Goal: Transaction & Acquisition: Purchase product/service

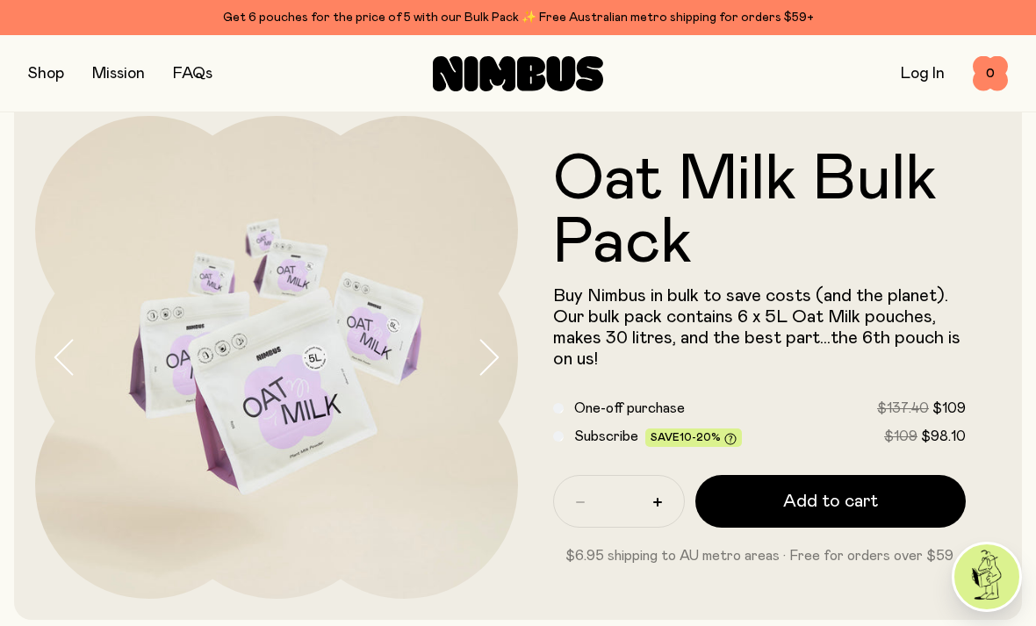
scroll to position [32, 0]
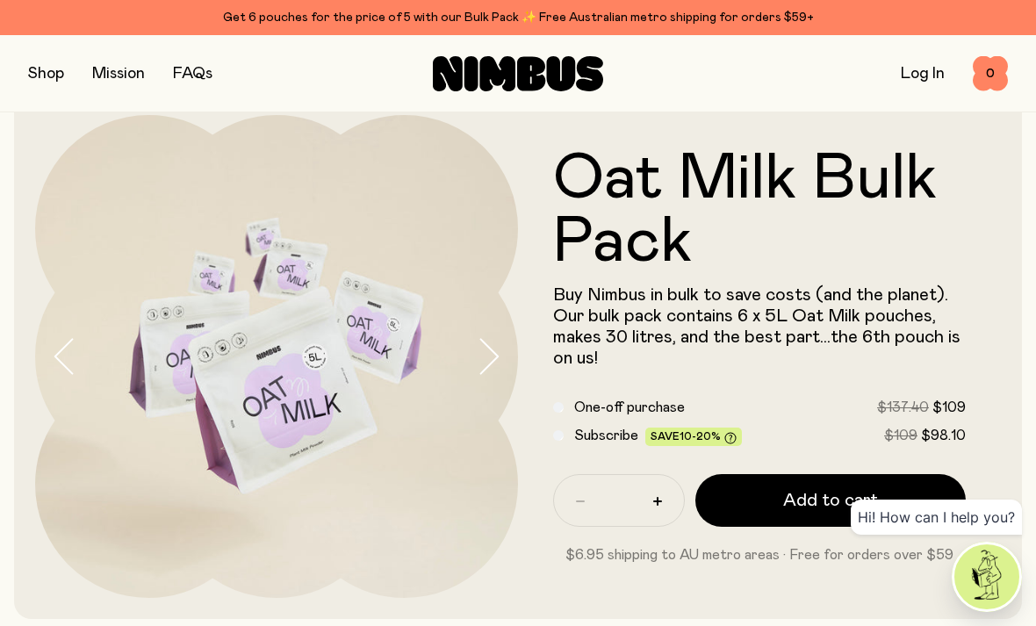
click at [575, 431] on span "Subscribe" at bounding box center [606, 435] width 64 height 14
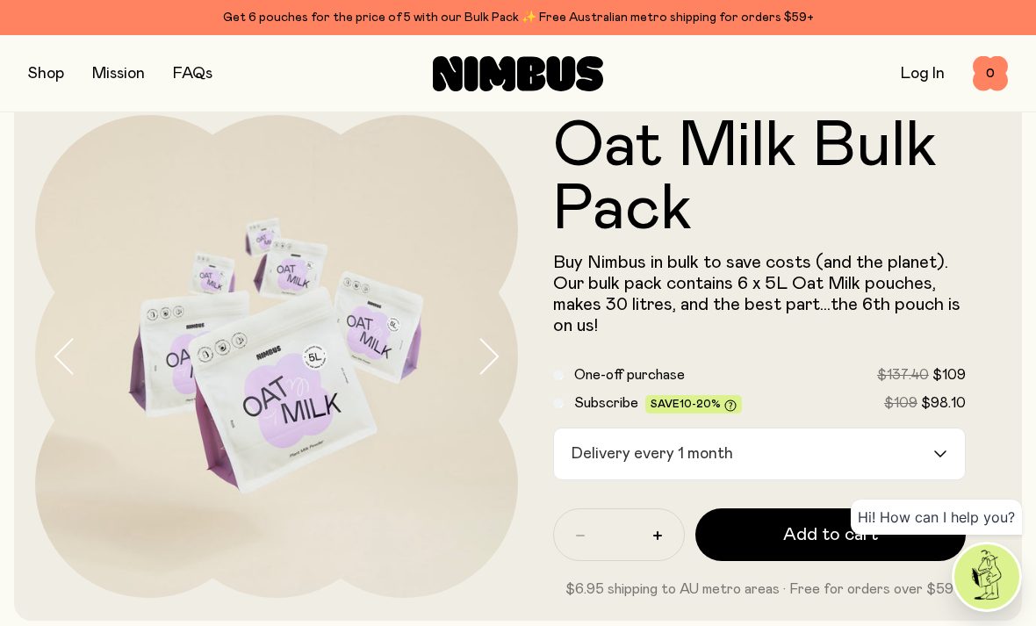
click at [684, 456] on div "Delivery every 1 month" at bounding box center [743, 453] width 379 height 51
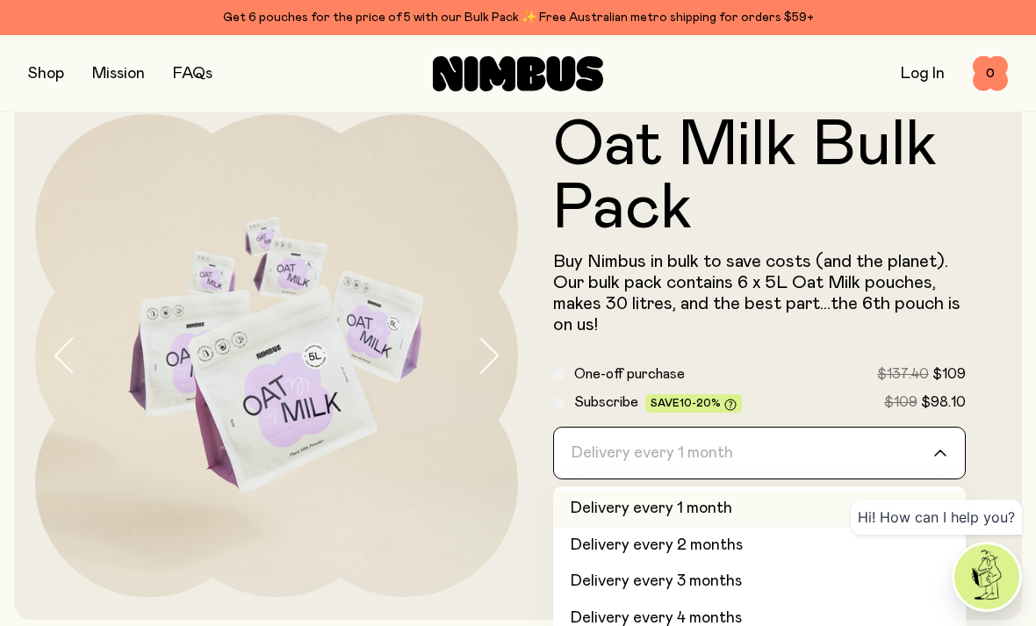
scroll to position [32, 0]
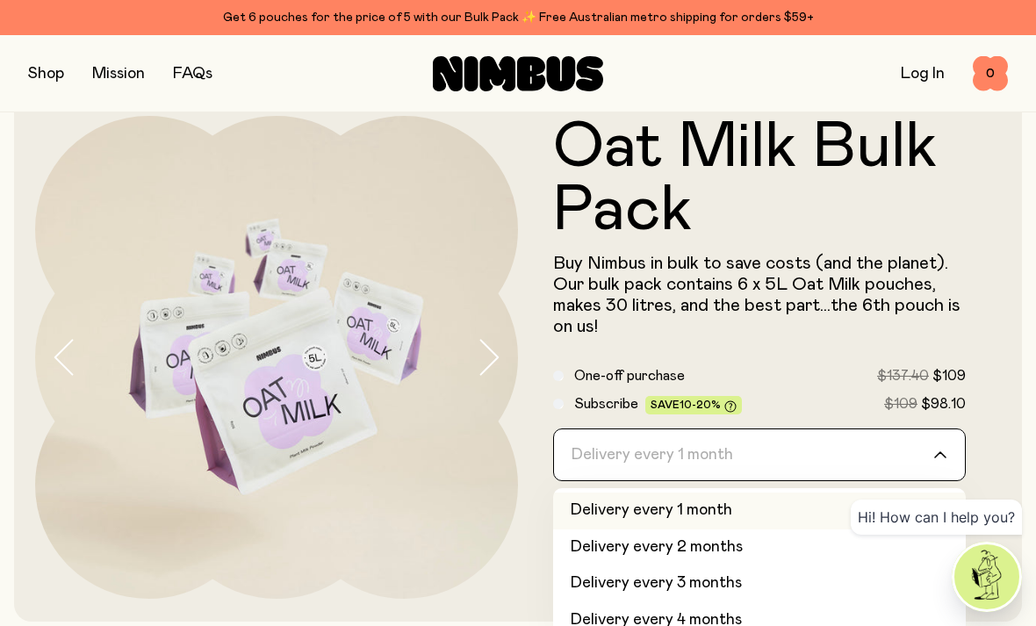
click at [755, 455] on input "Search for option" at bounding box center [748, 454] width 367 height 51
click at [788, 378] on label "One-off purchase $137.40 $109" at bounding box center [770, 375] width 392 height 21
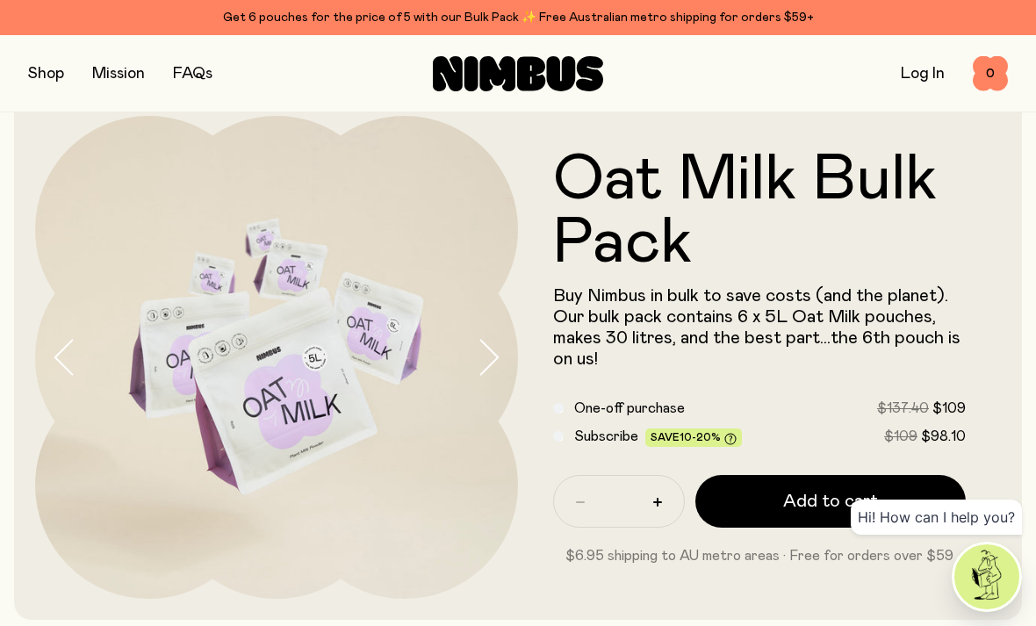
click at [702, 438] on span "10-20%" at bounding box center [700, 437] width 41 height 11
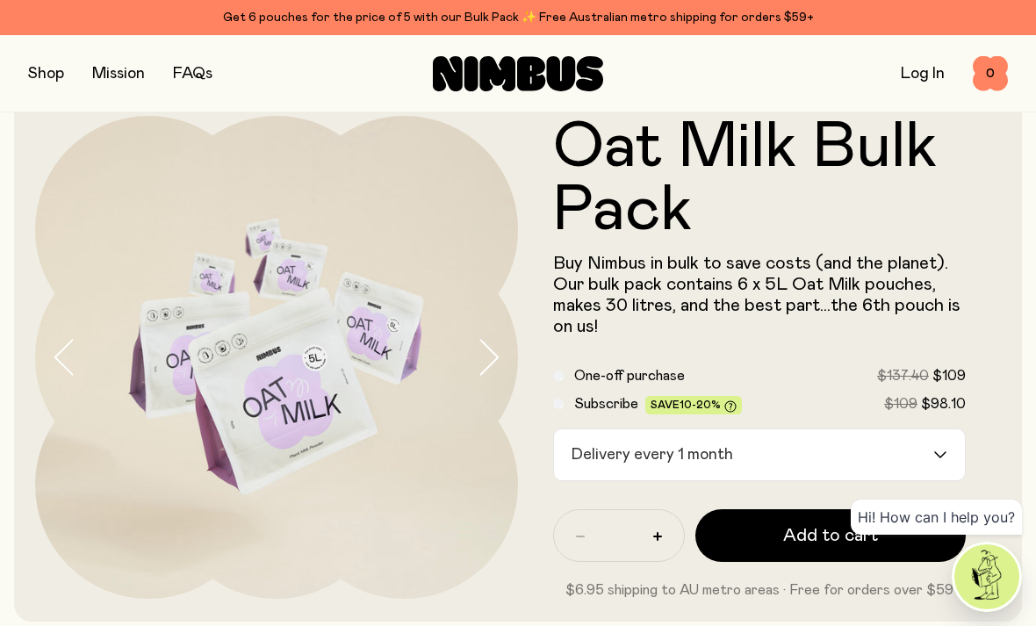
click at [598, 444] on div "Delivery every 1 month" at bounding box center [743, 454] width 379 height 51
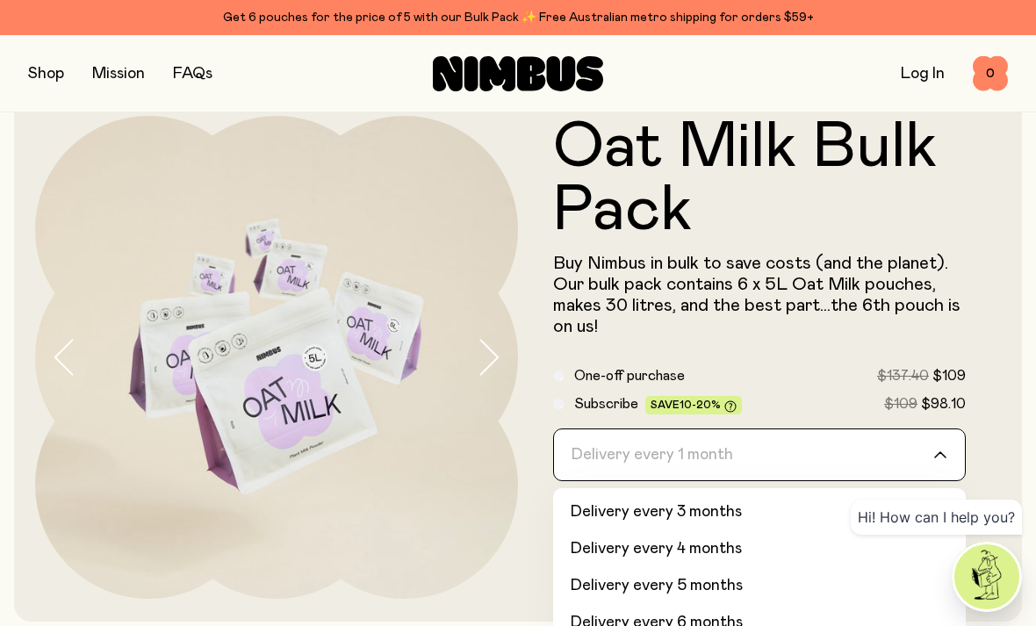
scroll to position [70, 0]
click at [692, 611] on li "Delivery every 6 months" at bounding box center [759, 624] width 413 height 37
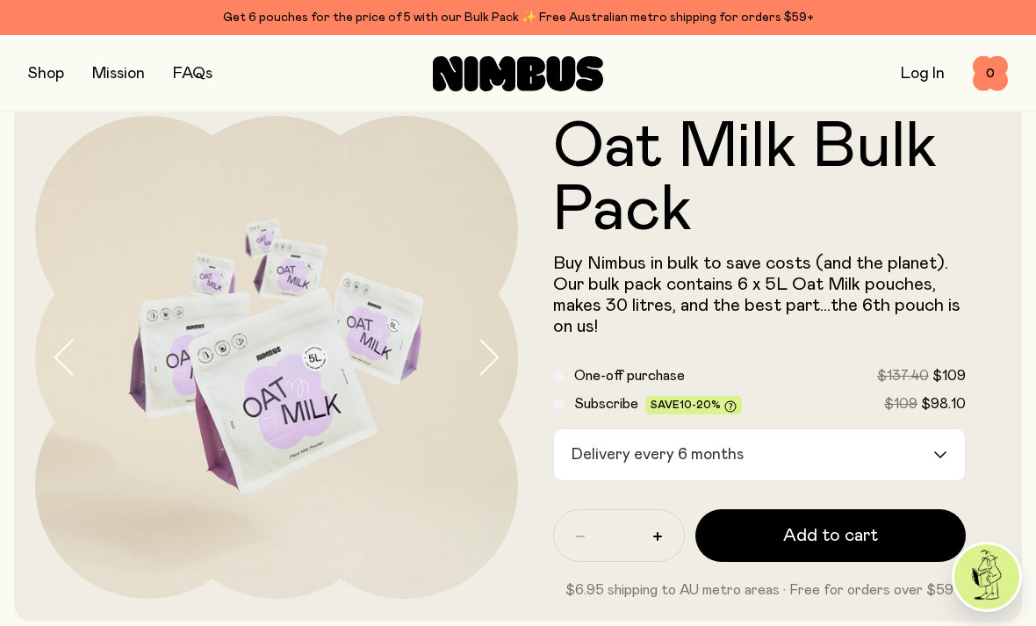
click at [667, 440] on div "Delivery every 6 months" at bounding box center [743, 454] width 379 height 51
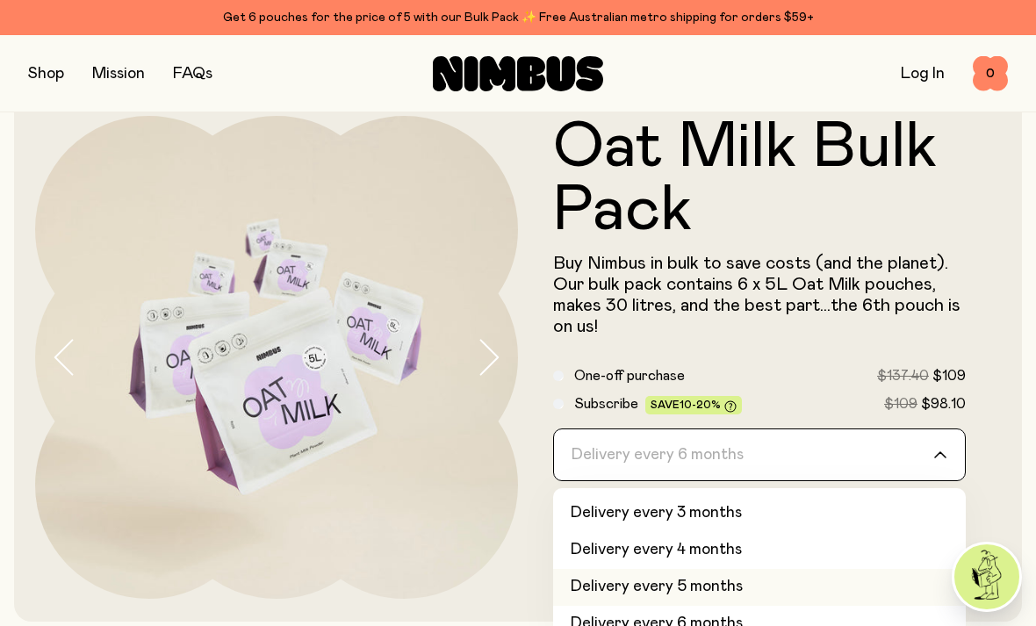
click at [731, 581] on li "Delivery every 5 months" at bounding box center [759, 587] width 413 height 37
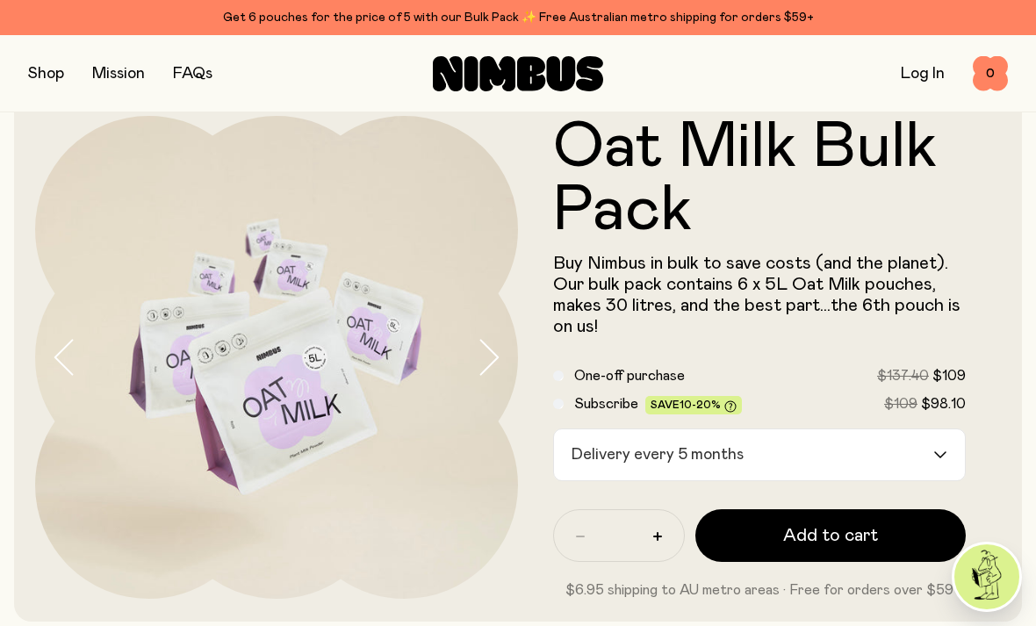
click at [726, 452] on div "Delivery every 5 months" at bounding box center [743, 454] width 379 height 51
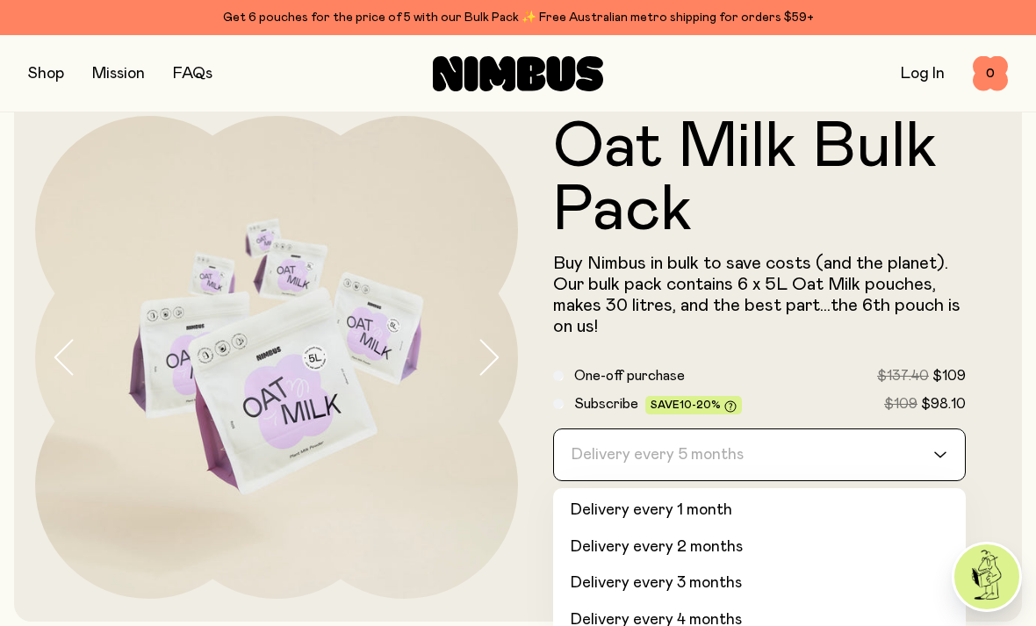
scroll to position [30, 0]
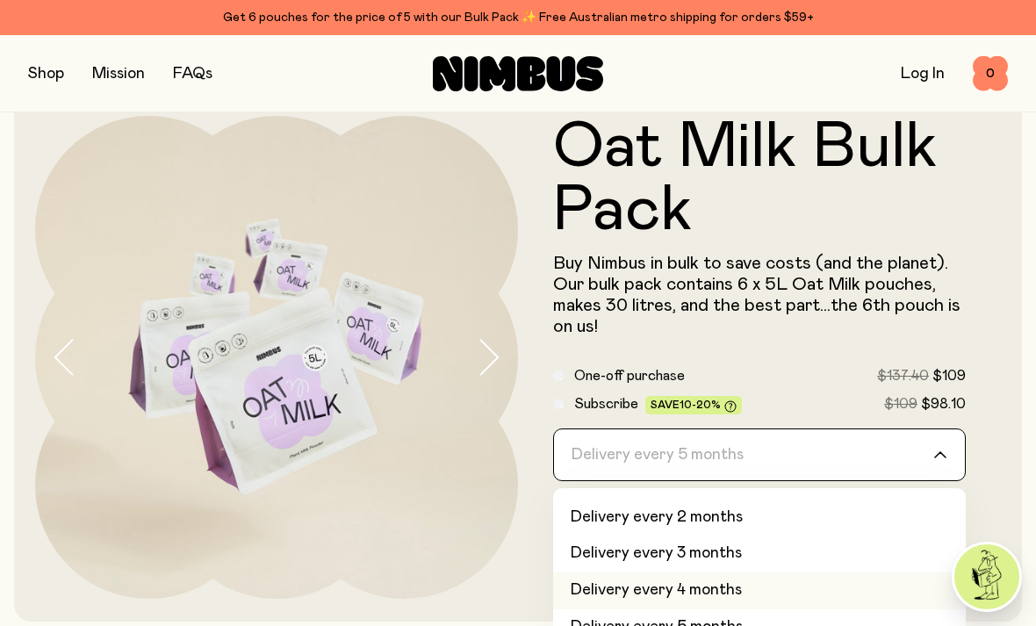
click at [724, 575] on li "Delivery every 4 months" at bounding box center [759, 590] width 413 height 37
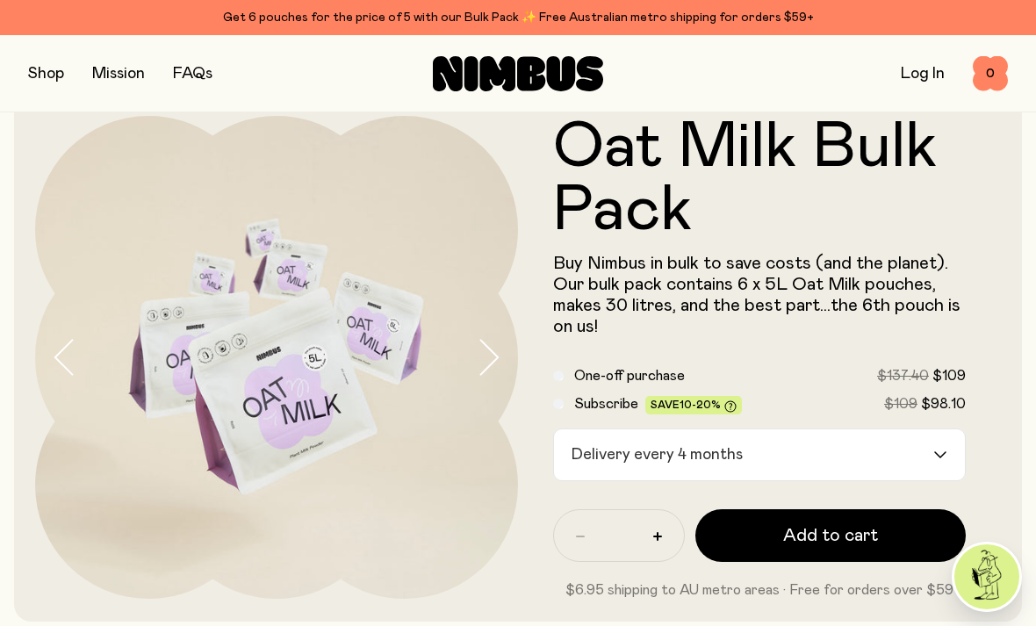
click at [749, 448] on input "Search for option" at bounding box center [840, 454] width 183 height 51
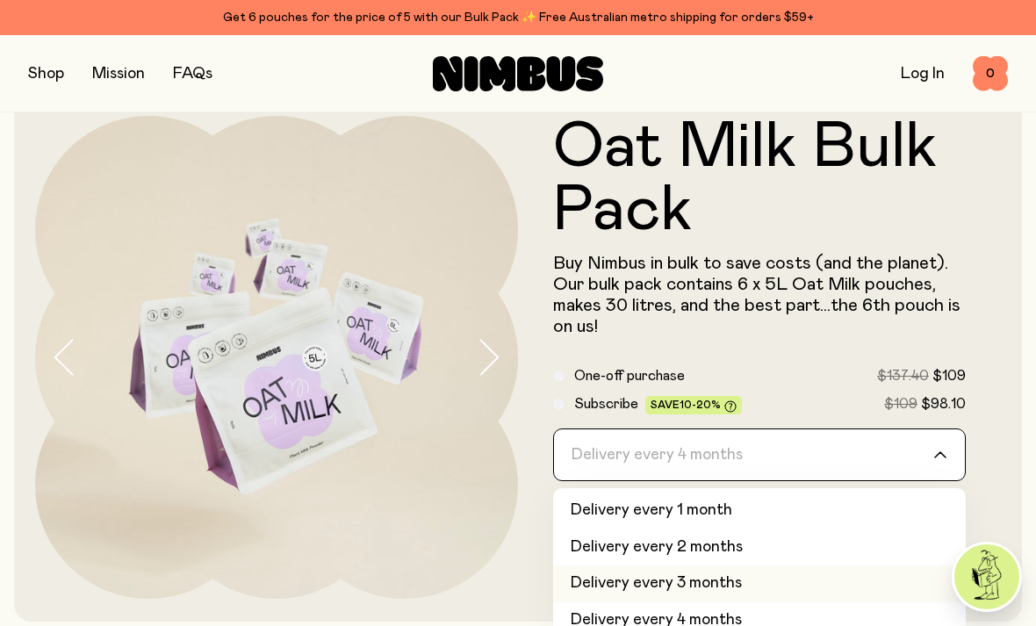
click at [732, 573] on li "Delivery every 3 months" at bounding box center [759, 583] width 413 height 37
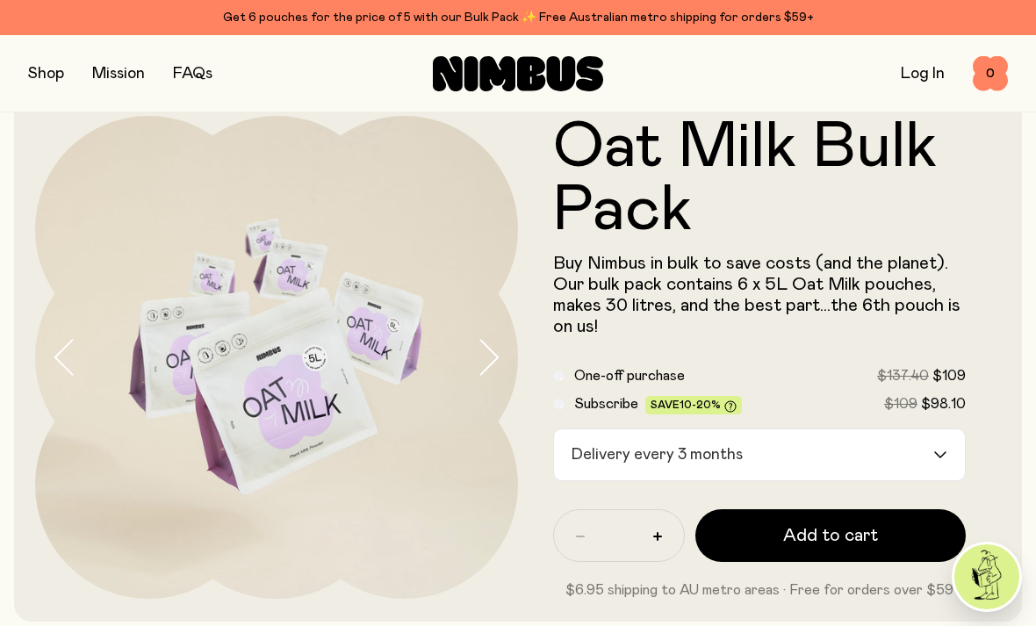
click at [724, 453] on div "Delivery every 3 months" at bounding box center [743, 454] width 379 height 51
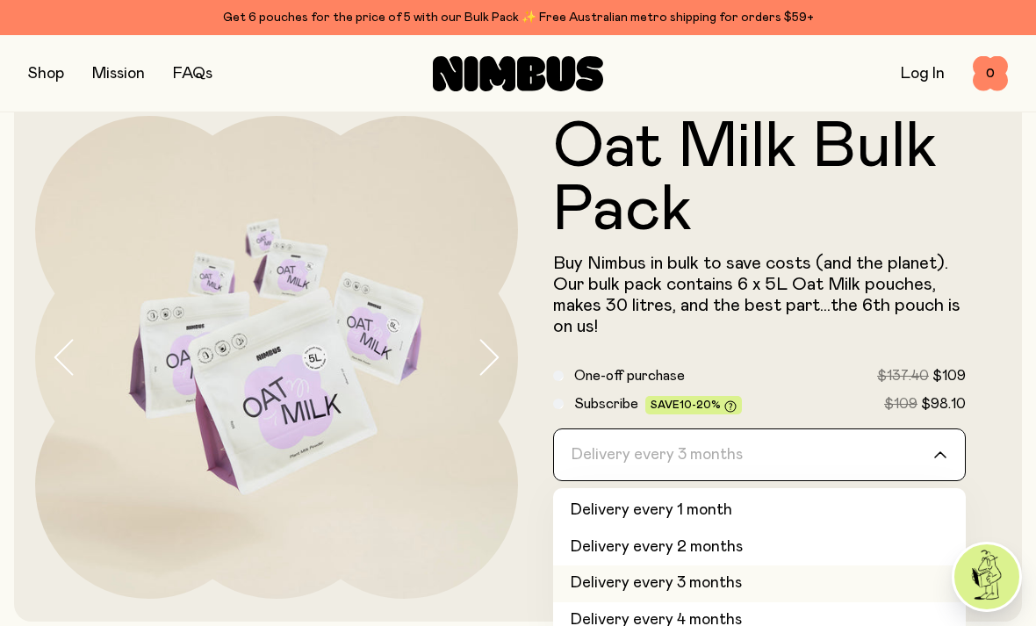
click at [803, 411] on label "Subscribe Save 10-20% $109 $98.10" at bounding box center [770, 403] width 392 height 21
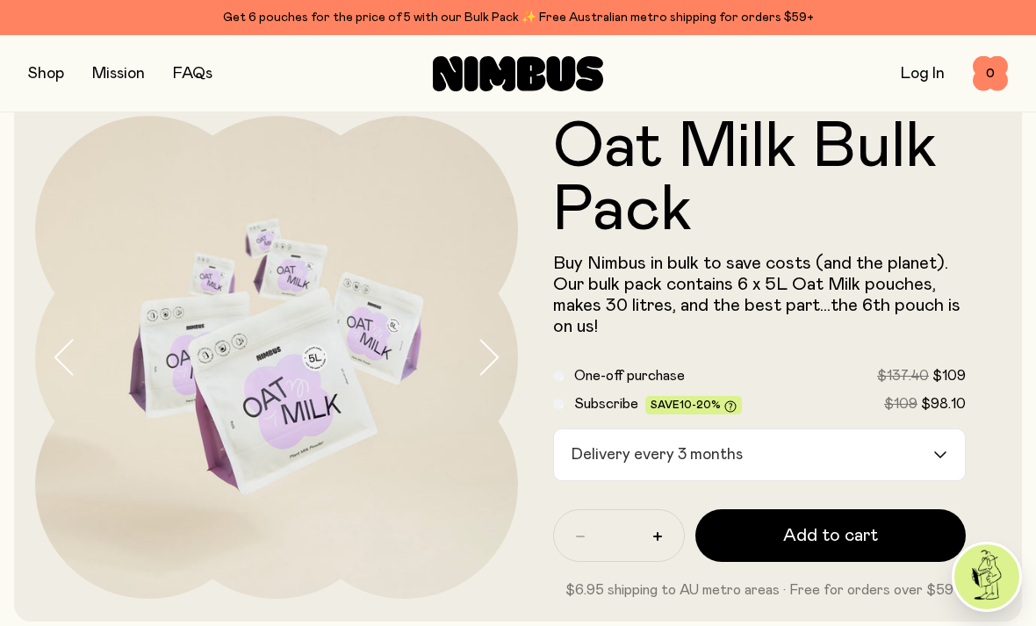
click at [816, 385] on label "One-off purchase $137.40 $109" at bounding box center [770, 375] width 392 height 21
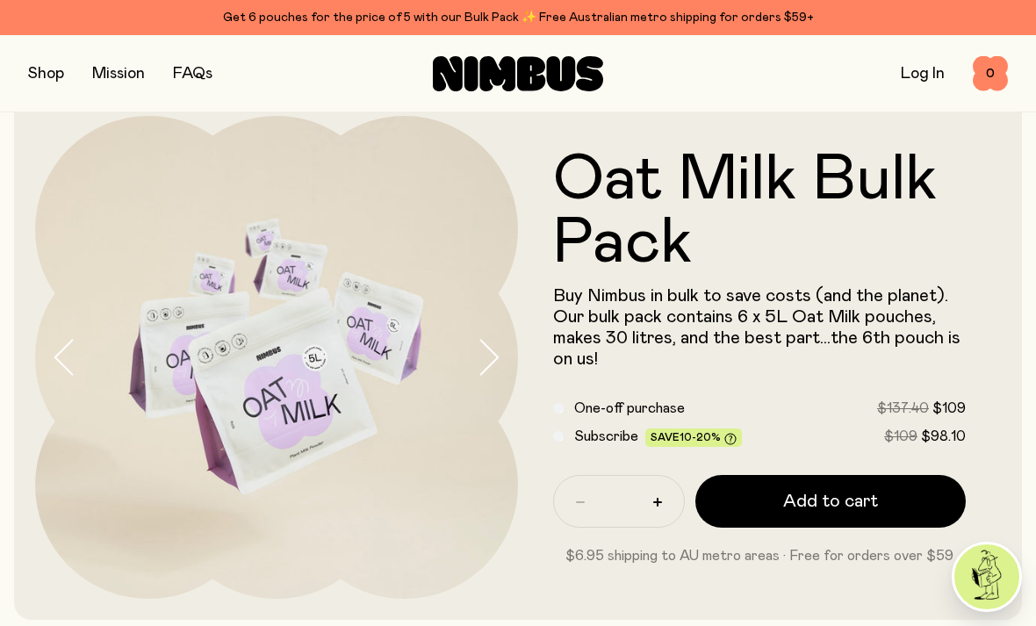
click at [583, 436] on span "Subscribe" at bounding box center [606, 436] width 64 height 14
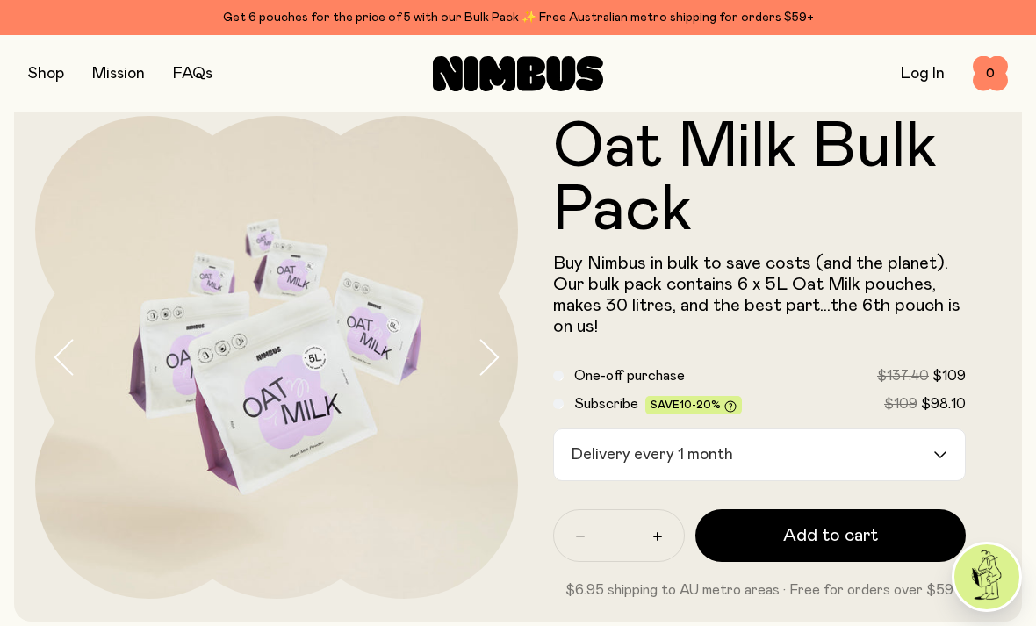
click at [739, 446] on input "Search for option" at bounding box center [835, 454] width 192 height 51
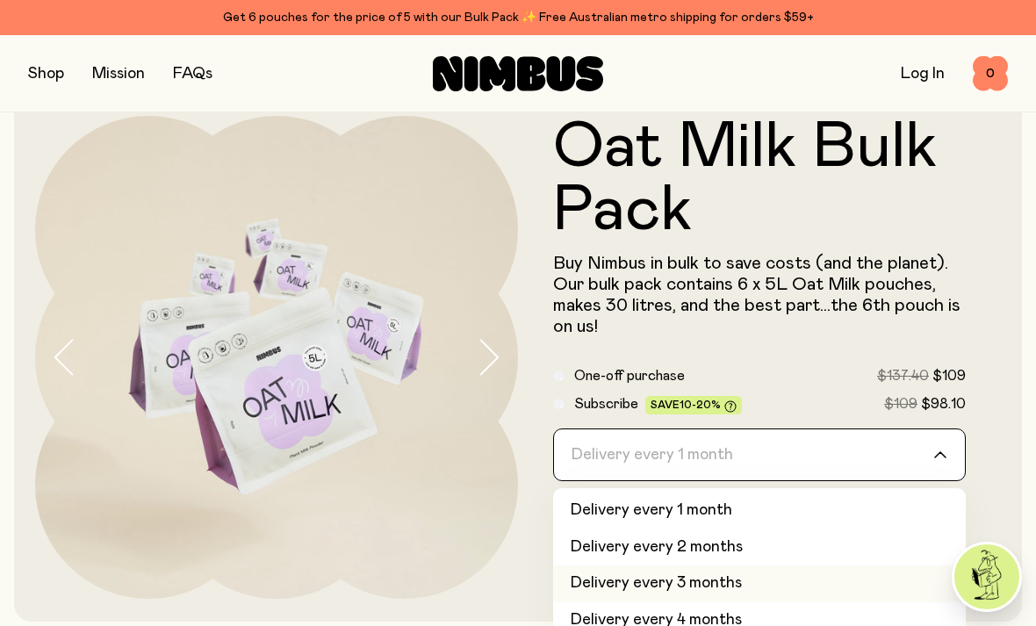
click at [811, 385] on label "One-off purchase $137.40 $109" at bounding box center [770, 375] width 392 height 21
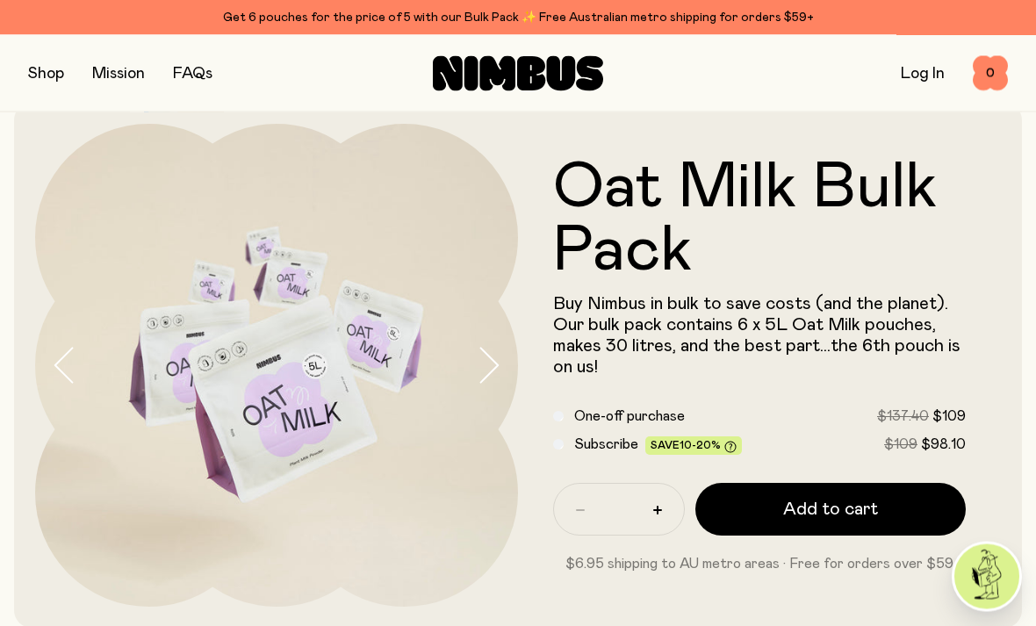
scroll to position [0, 0]
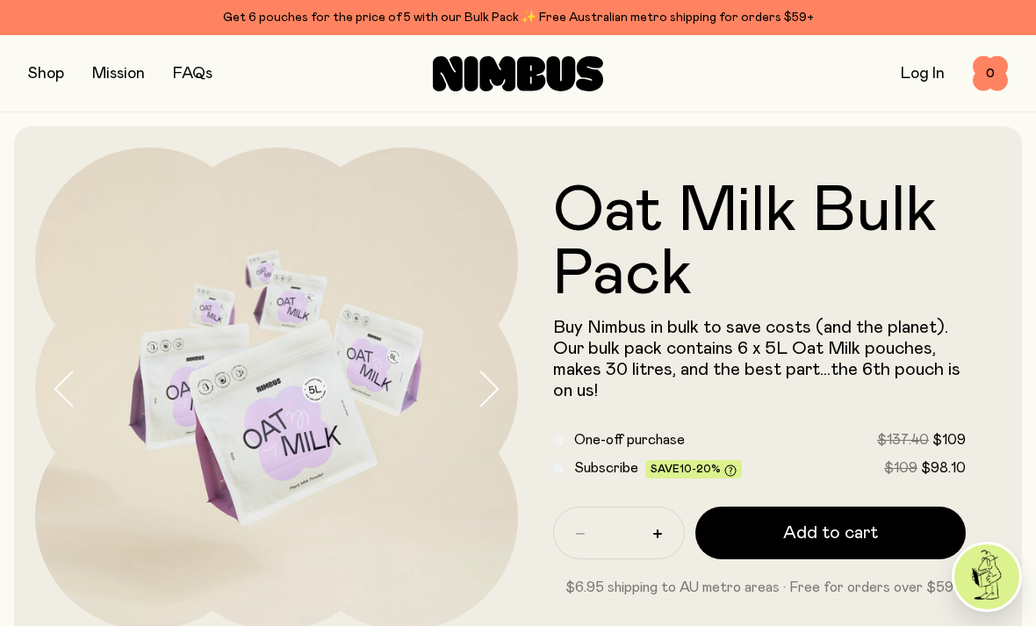
click at [48, 65] on button "button" at bounding box center [46, 73] width 36 height 25
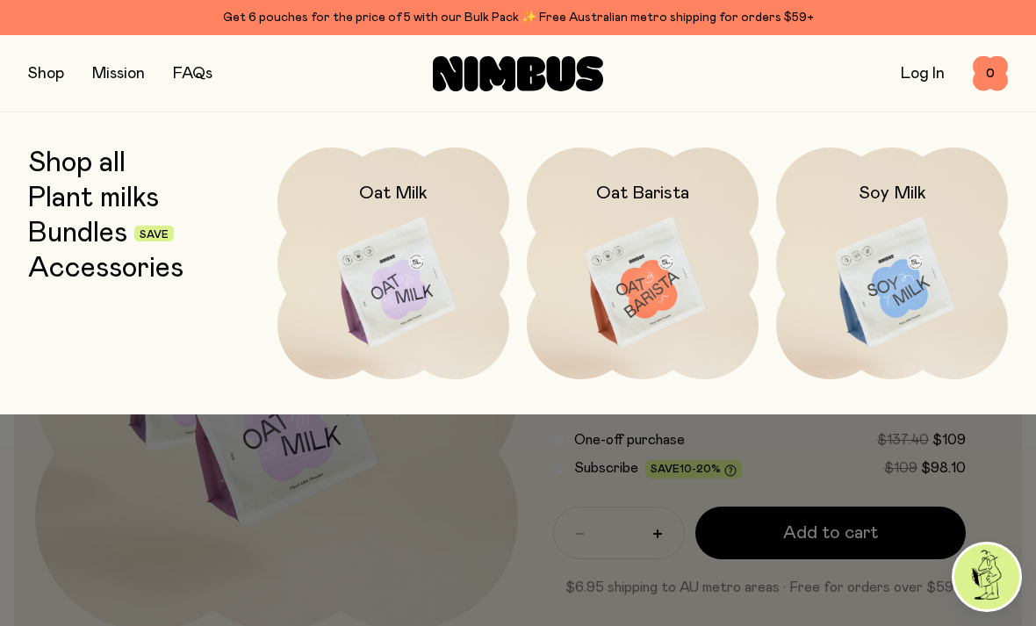
click at [271, 510] on div at bounding box center [518, 313] width 1036 height 626
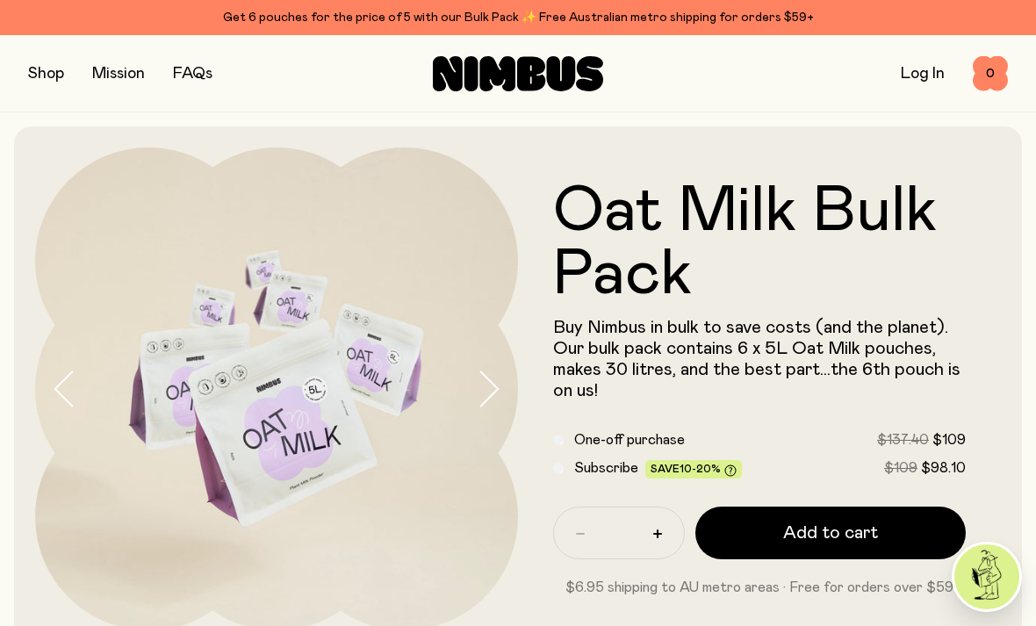
click at [54, 79] on button "button" at bounding box center [46, 73] width 36 height 25
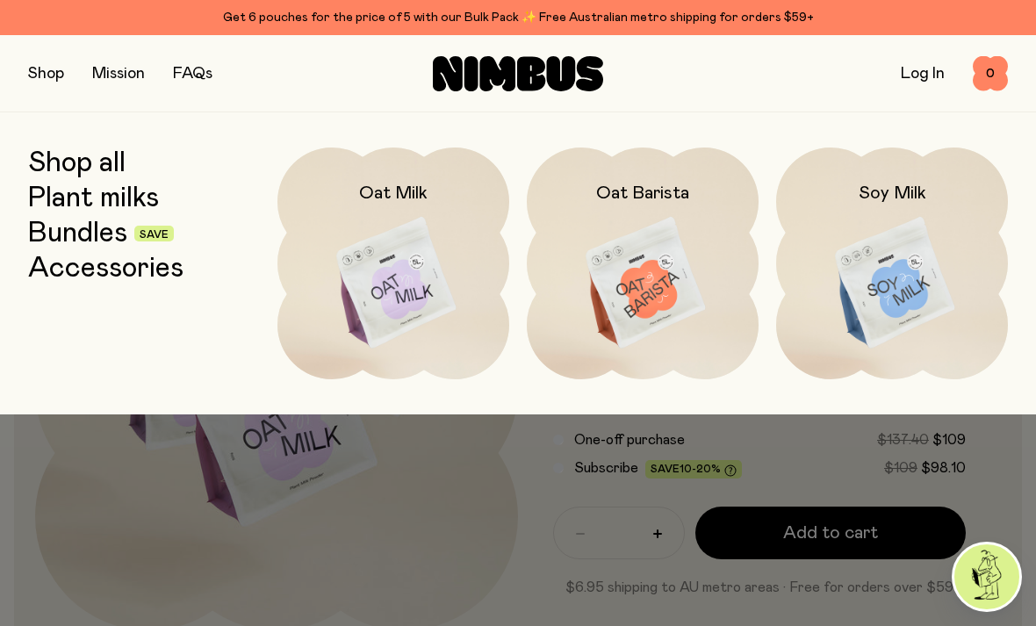
click at [61, 227] on link "Bundles" at bounding box center [77, 234] width 99 height 32
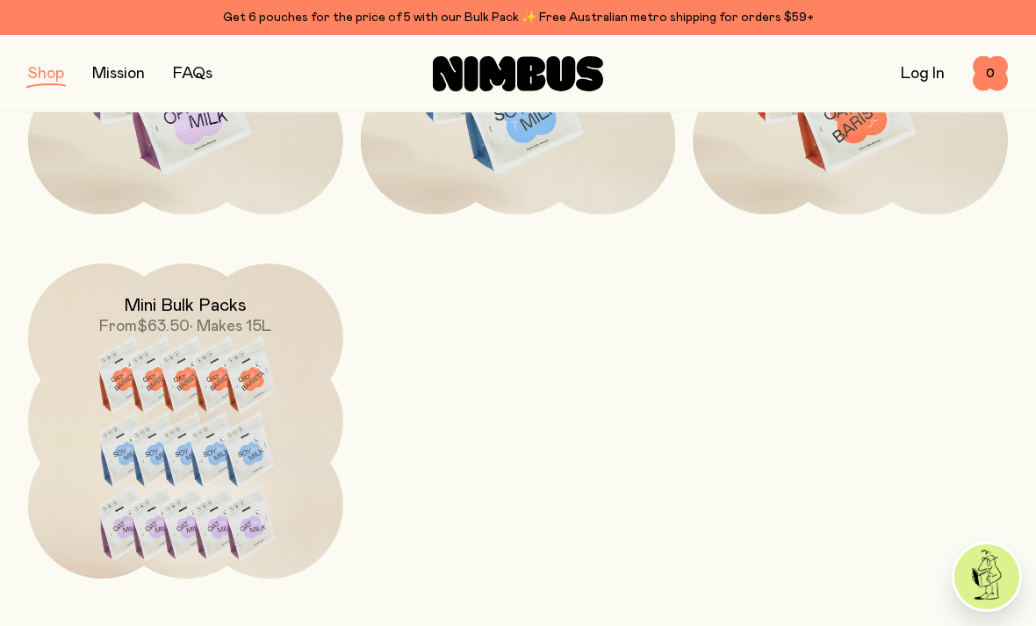
scroll to position [836, 0]
click at [131, 520] on img at bounding box center [185, 460] width 315 height 393
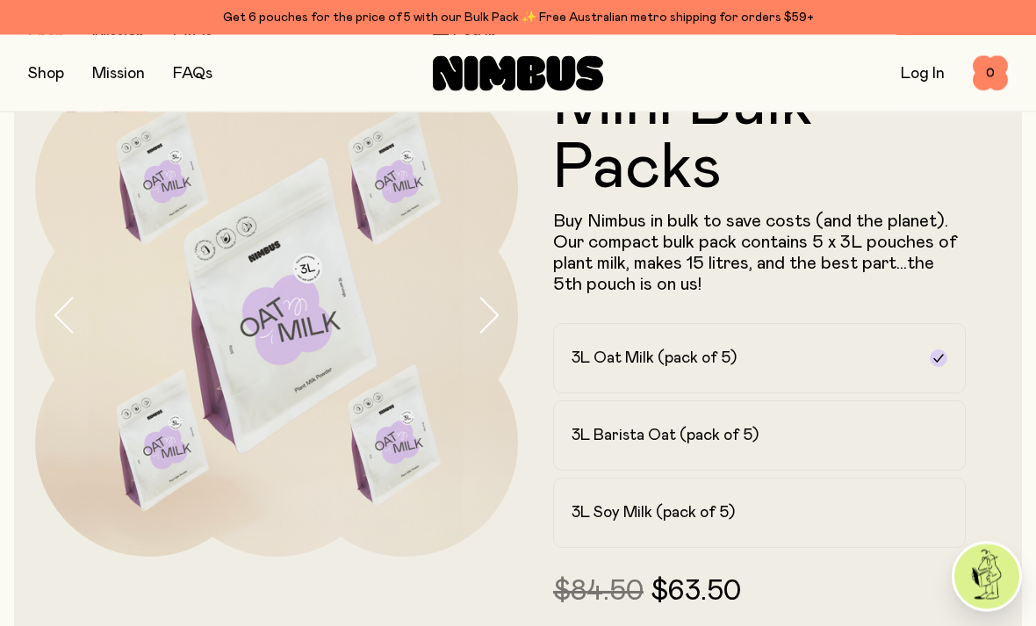
scroll to position [74, 0]
click at [54, 79] on button "button" at bounding box center [46, 73] width 36 height 25
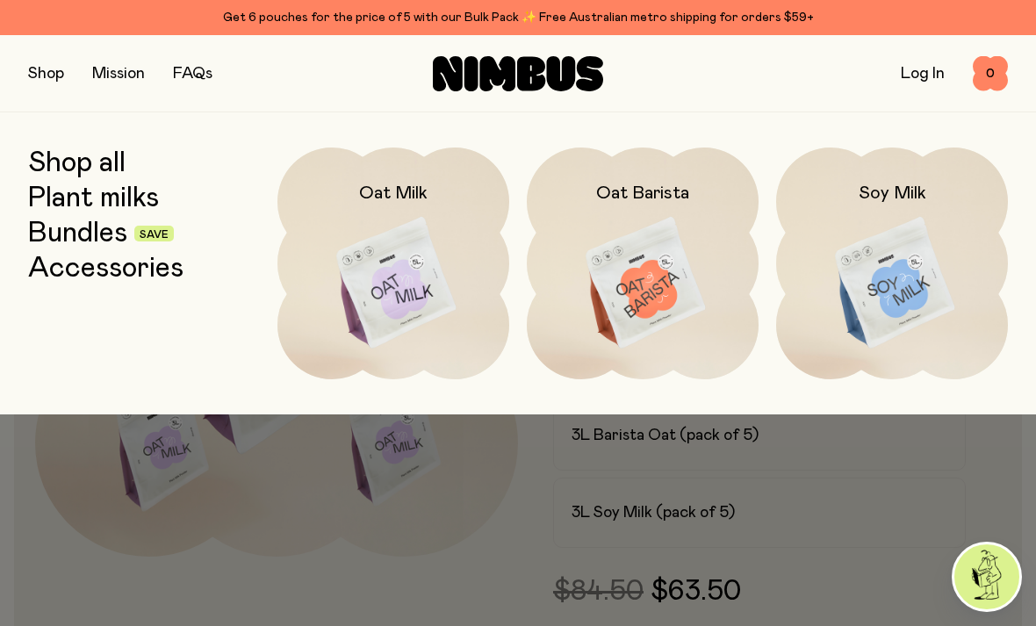
click at [76, 168] on link "Shop all" at bounding box center [76, 164] width 97 height 32
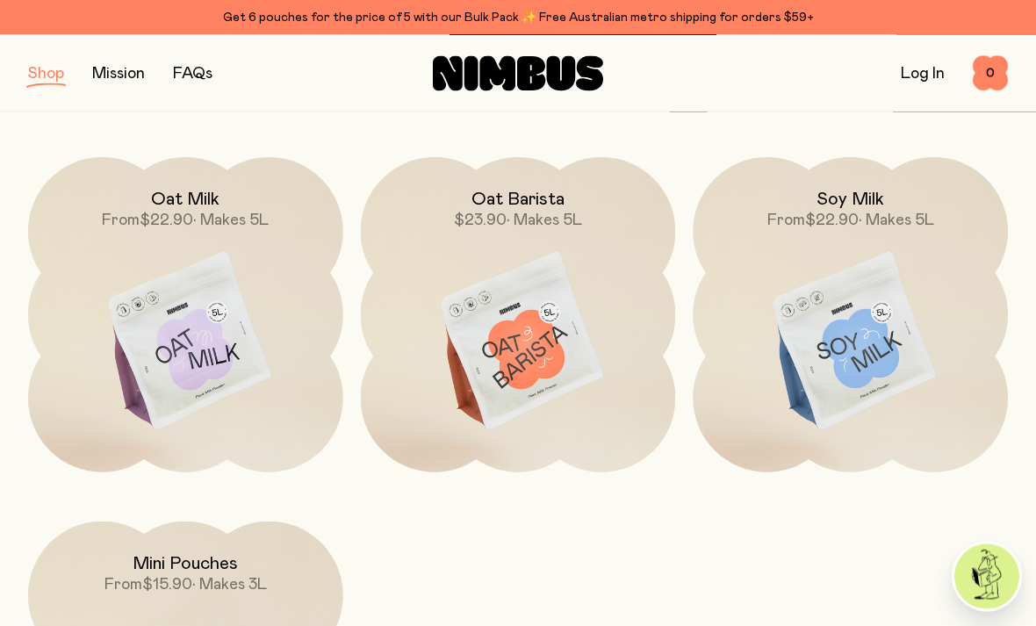
scroll to position [216, 0]
click at [192, 427] on img at bounding box center [185, 341] width 315 height 370
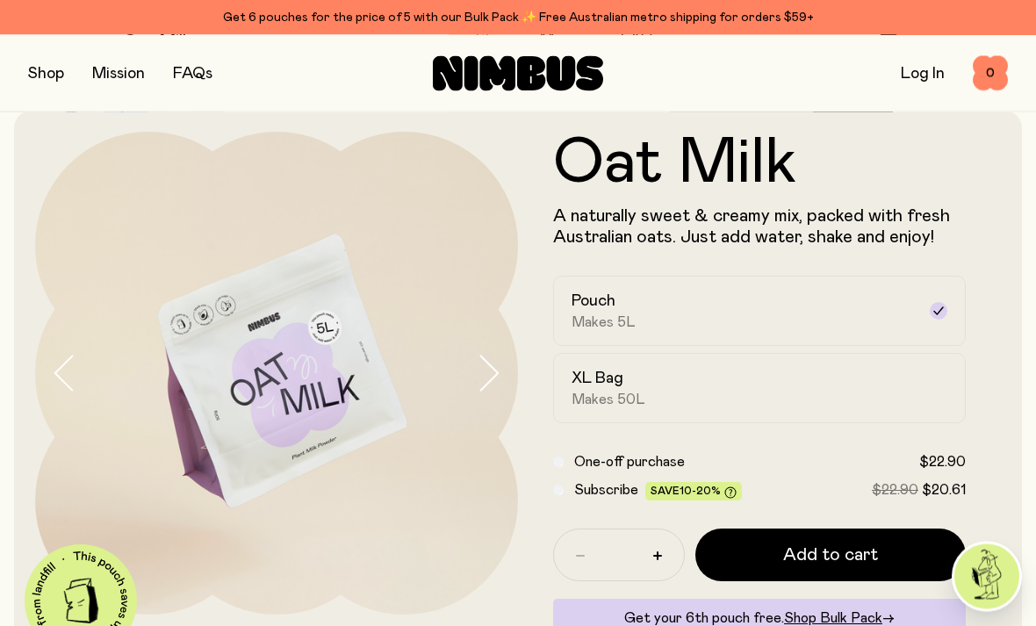
scroll to position [19, 0]
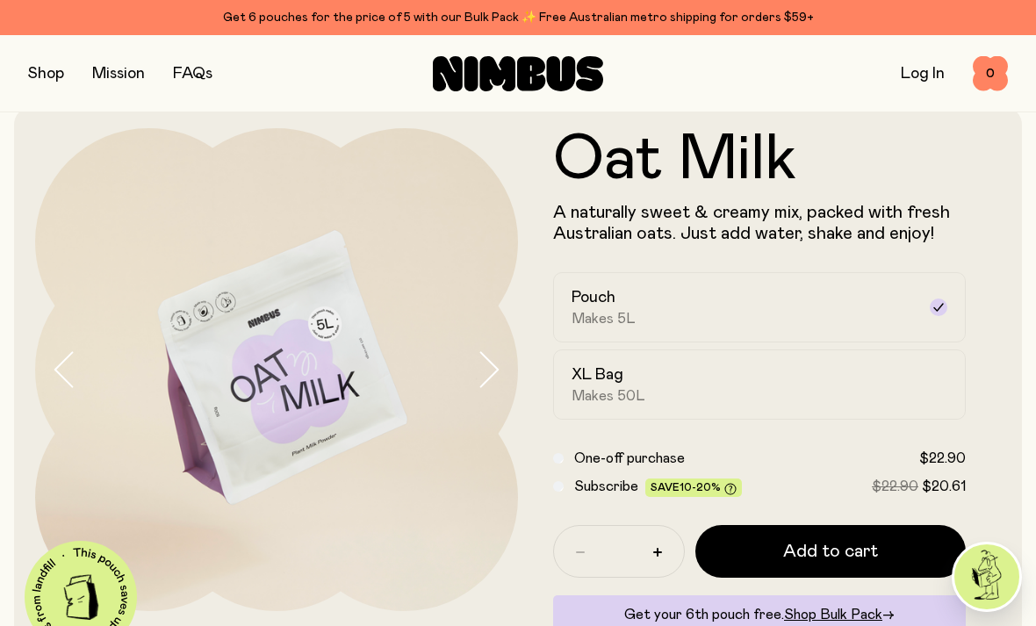
click at [566, 480] on div "Subscribe Save 10-20% $22.90 $20.61" at bounding box center [759, 486] width 413 height 21
click at [730, 488] on icon at bounding box center [730, 489] width 12 height 12
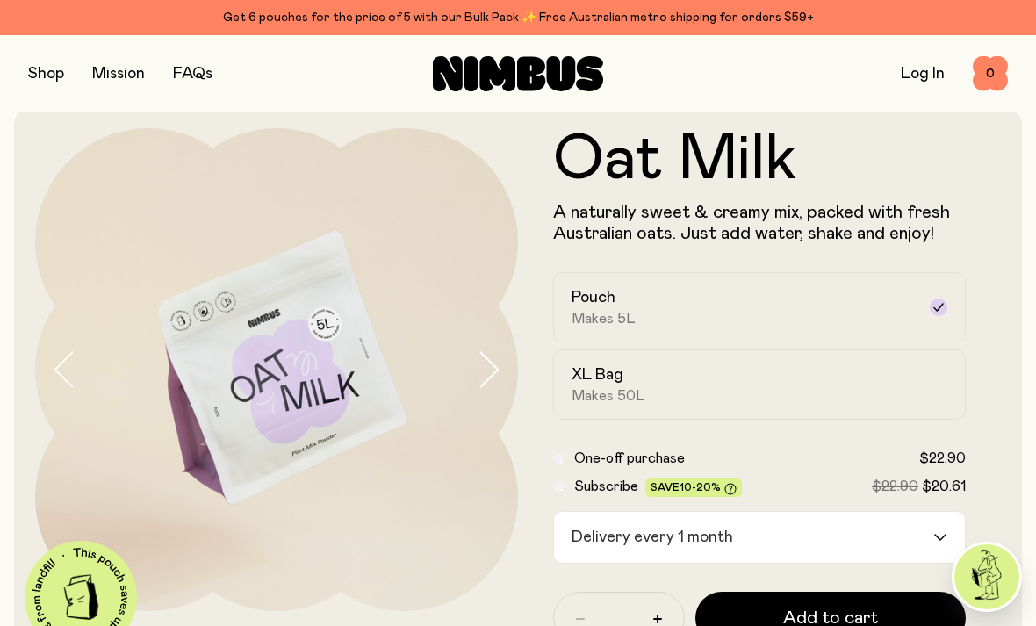
click at [715, 494] on span "Save 10-20%" at bounding box center [693, 487] width 97 height 18
click at [715, 493] on span "Save 10-20%" at bounding box center [693, 487] width 97 height 18
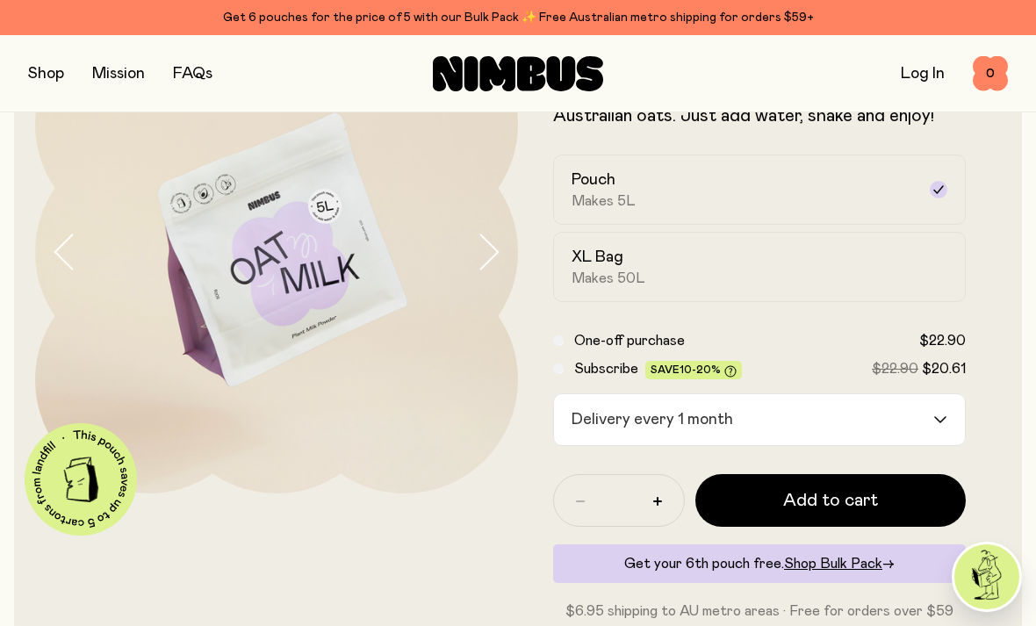
scroll to position [135, 0]
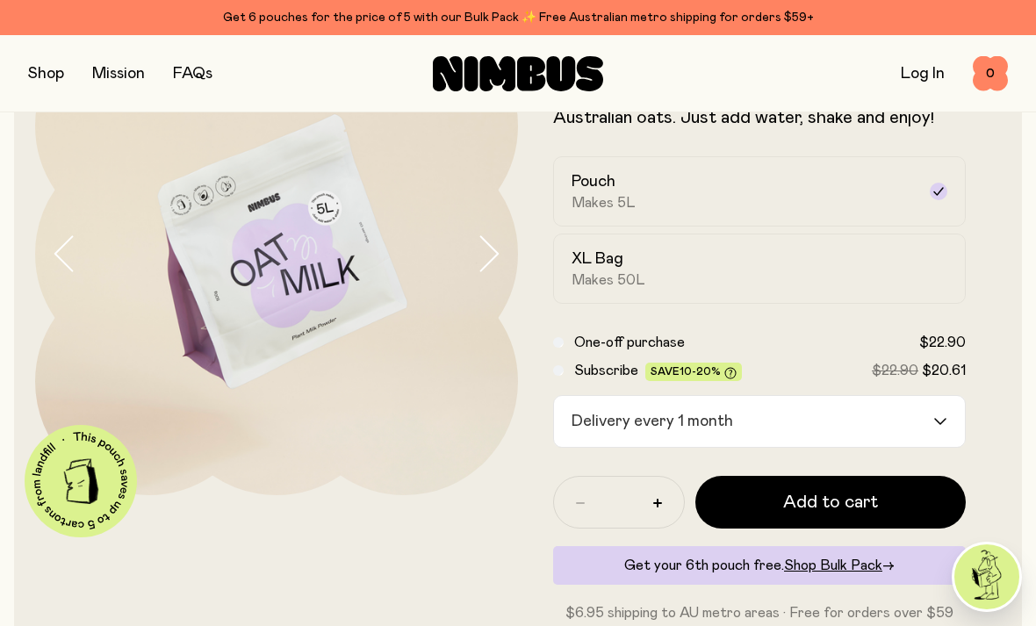
click at [788, 423] on input "Search for option" at bounding box center [835, 421] width 192 height 51
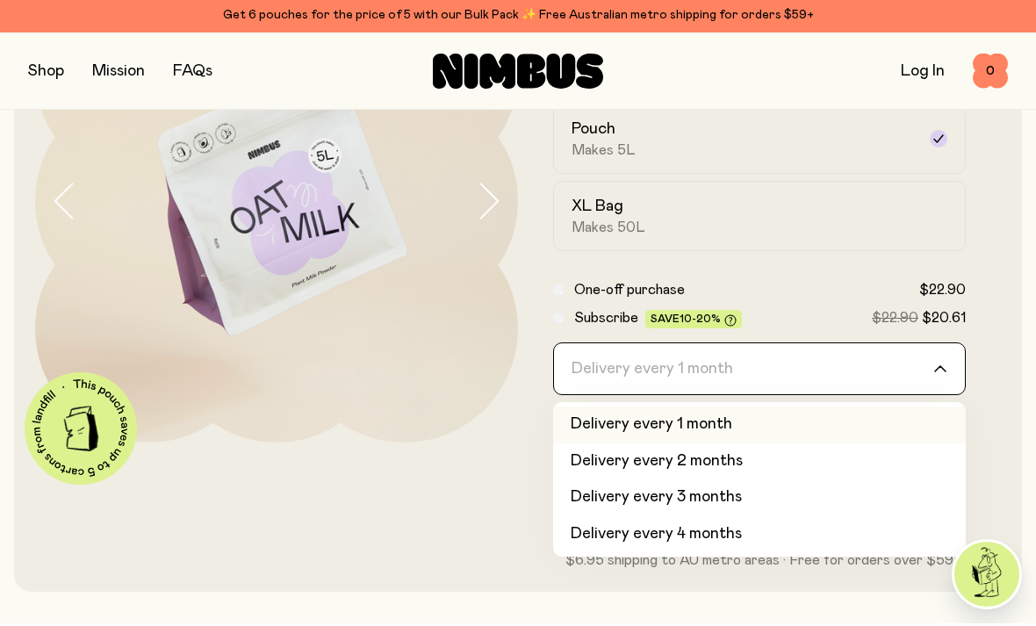
scroll to position [188, 0]
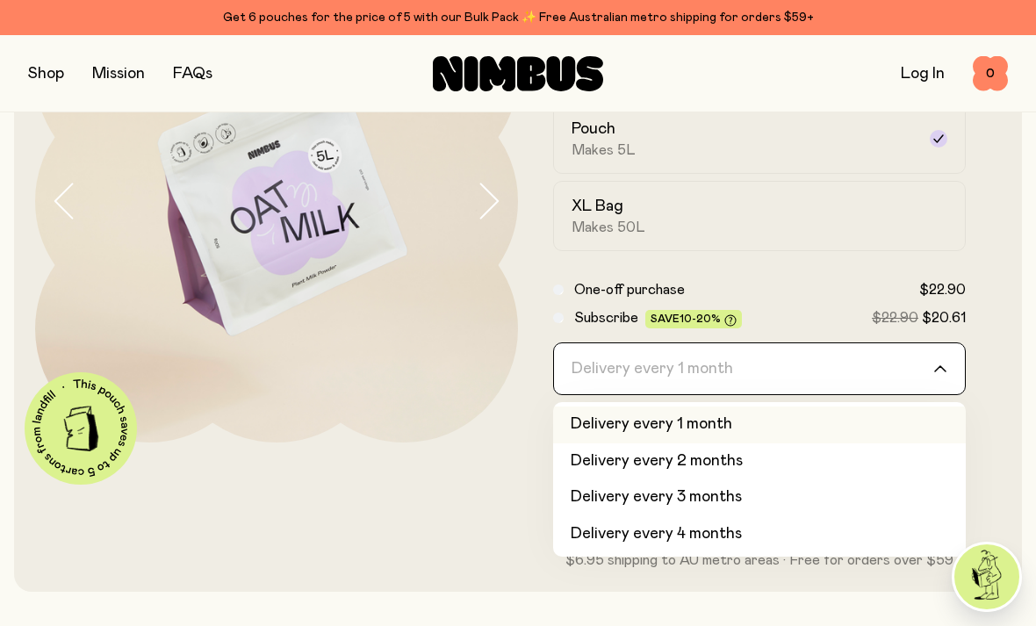
click at [854, 419] on li "Delivery every 1 month" at bounding box center [759, 425] width 413 height 37
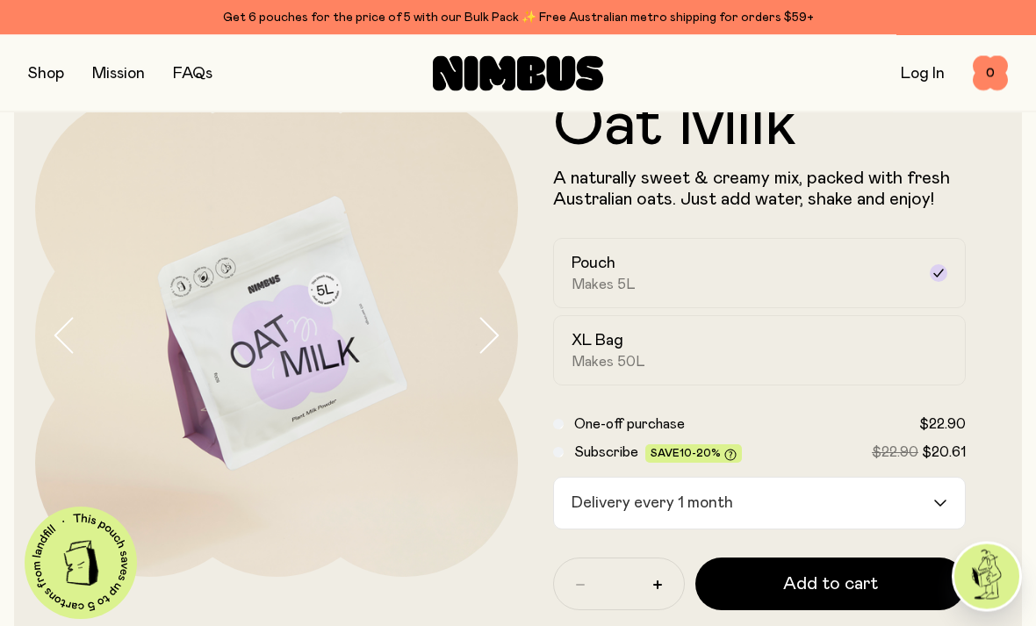
scroll to position [57, 0]
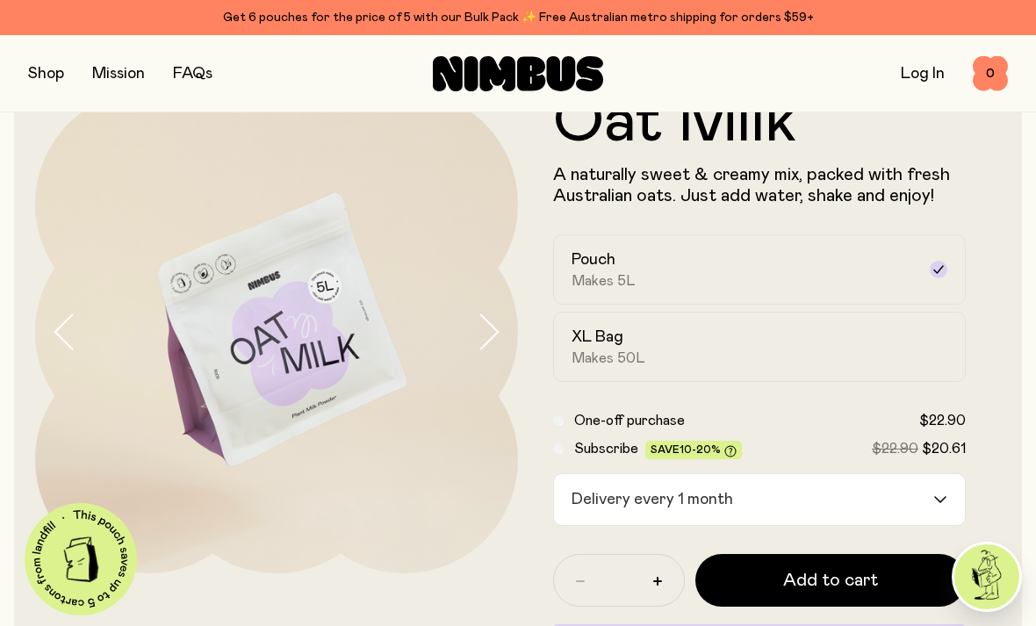
click at [883, 343] on div "XL Bag Makes 50L" at bounding box center [744, 347] width 344 height 40
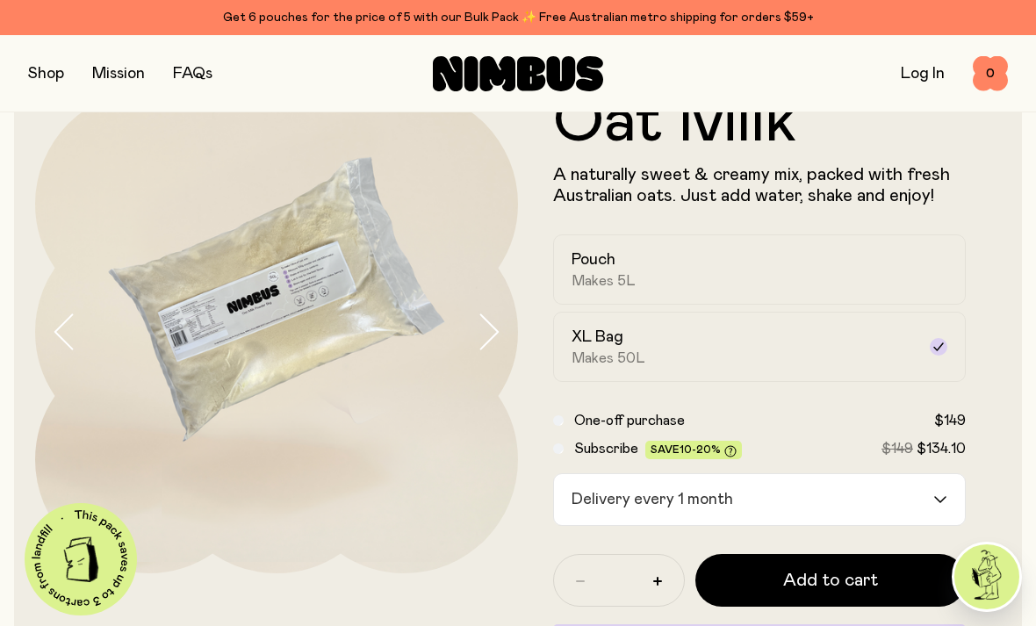
click at [898, 255] on div "Pouch Makes 5L" at bounding box center [744, 269] width 344 height 40
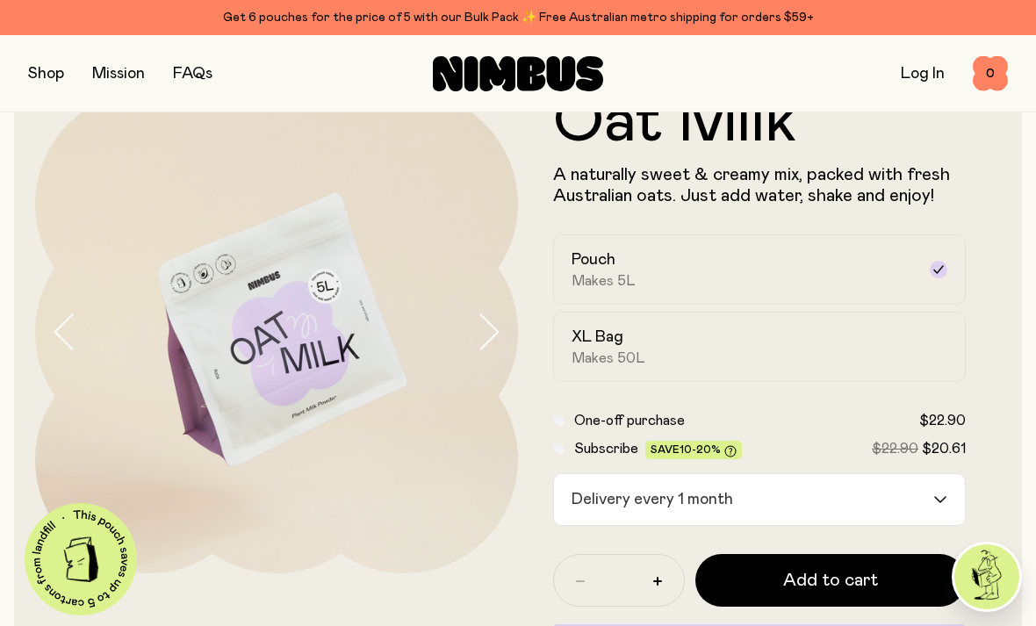
click at [868, 321] on label "XL Bag Makes 50L" at bounding box center [759, 347] width 413 height 70
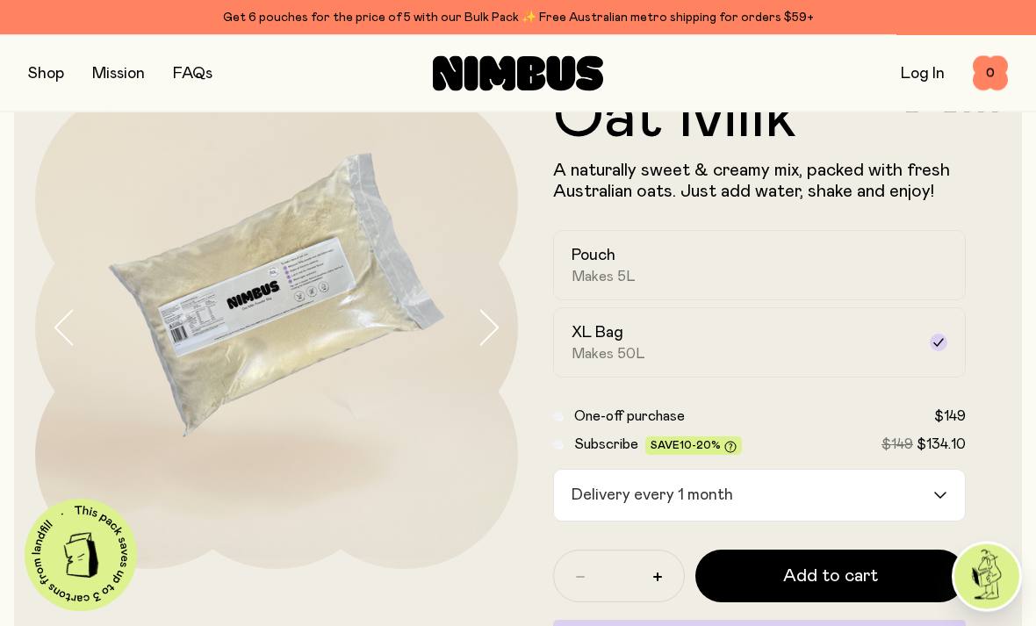
scroll to position [61, 0]
click at [574, 414] on span "One-off purchase" at bounding box center [629, 416] width 111 height 14
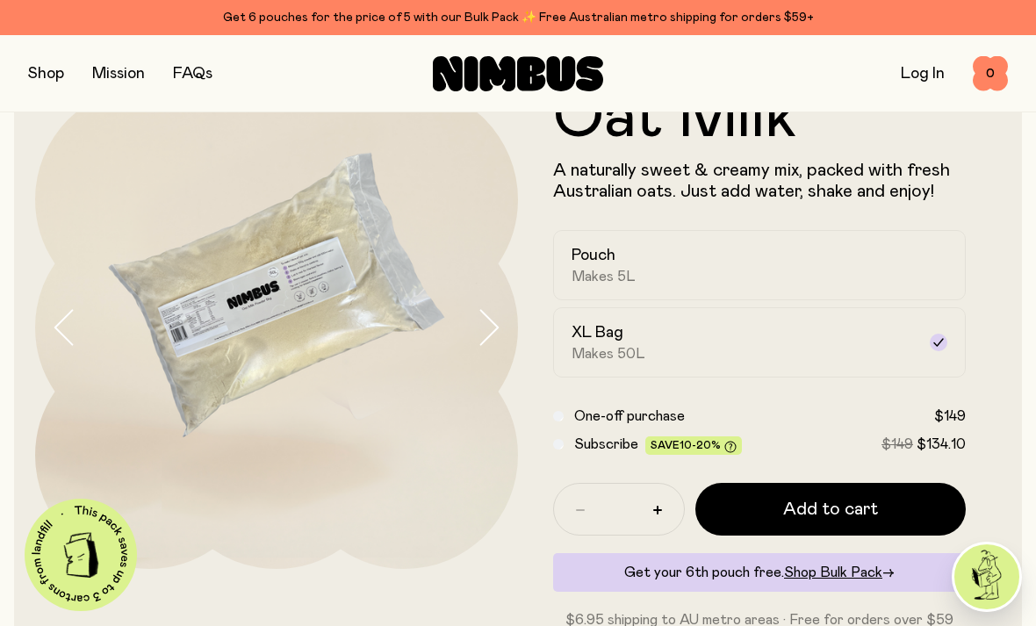
click at [780, 273] on div "Pouch Makes 5L" at bounding box center [744, 265] width 344 height 40
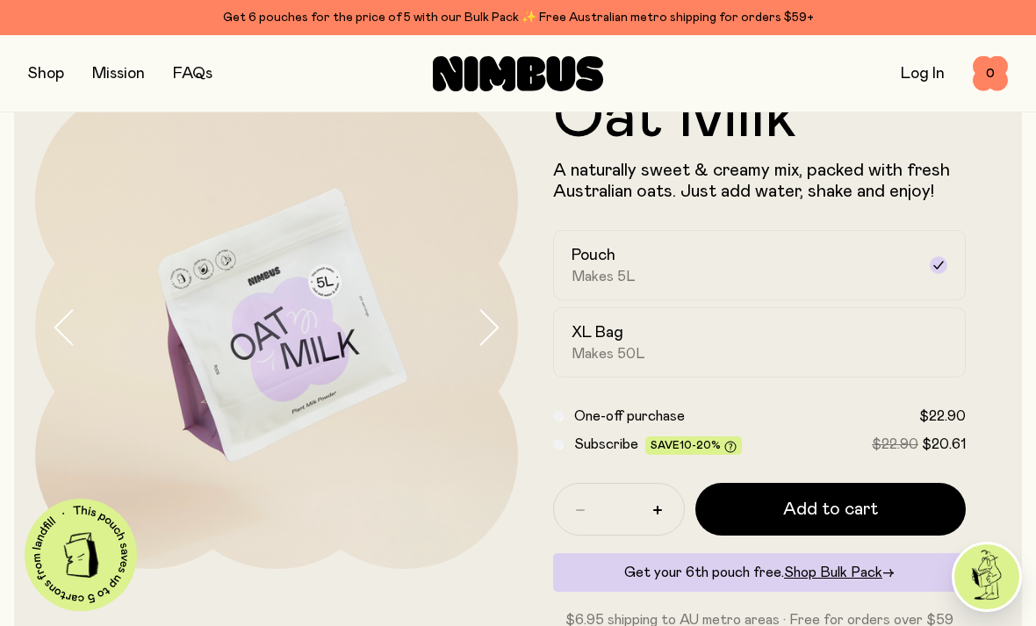
click at [587, 449] on span "Subscribe" at bounding box center [606, 444] width 64 height 14
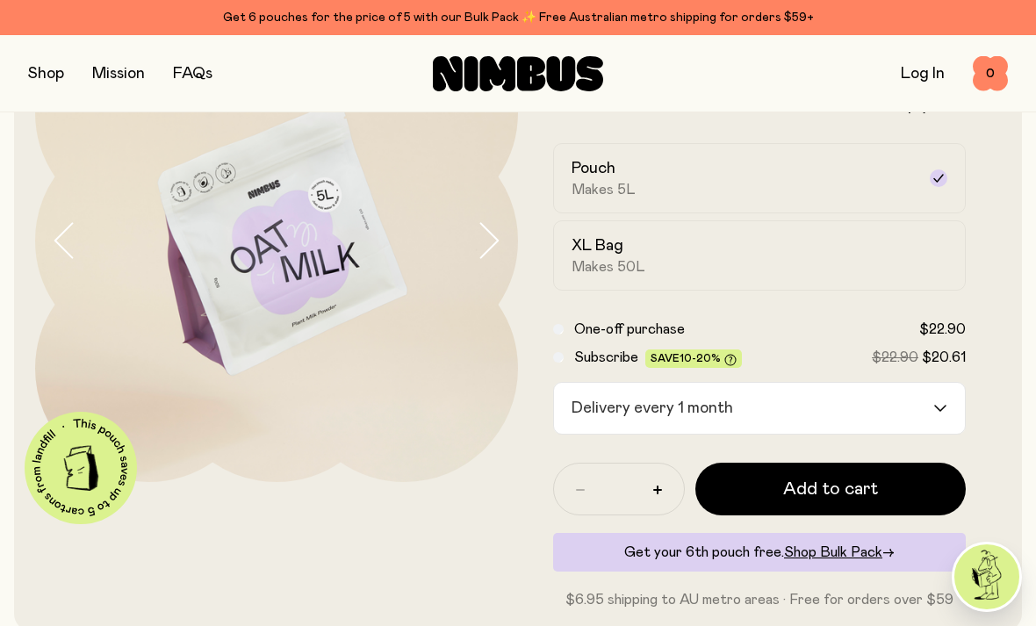
scroll to position [211, 0]
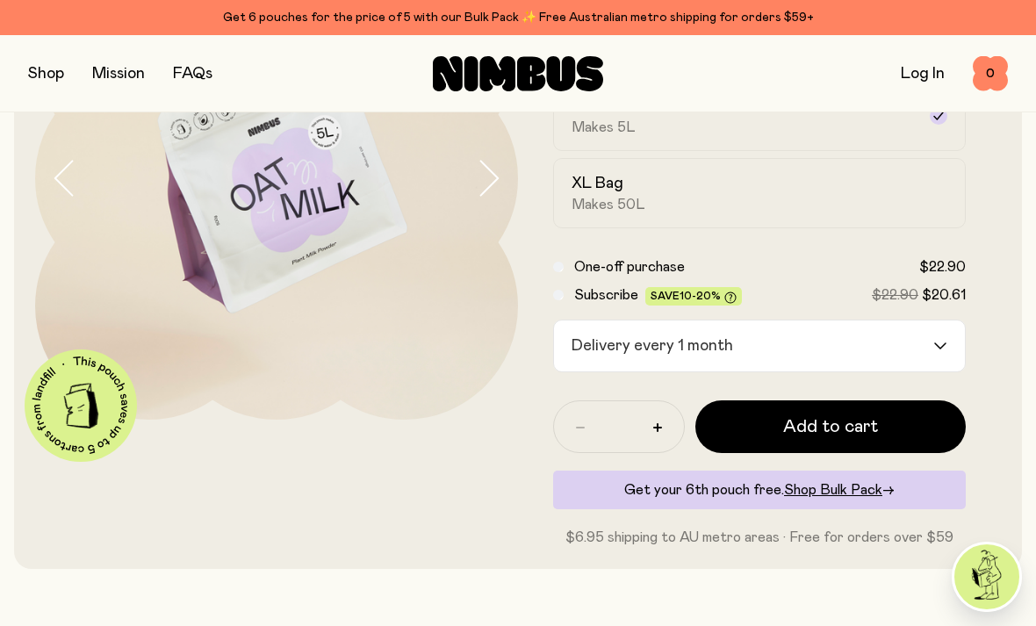
click at [852, 447] on button "Add to cart" at bounding box center [830, 426] width 270 height 53
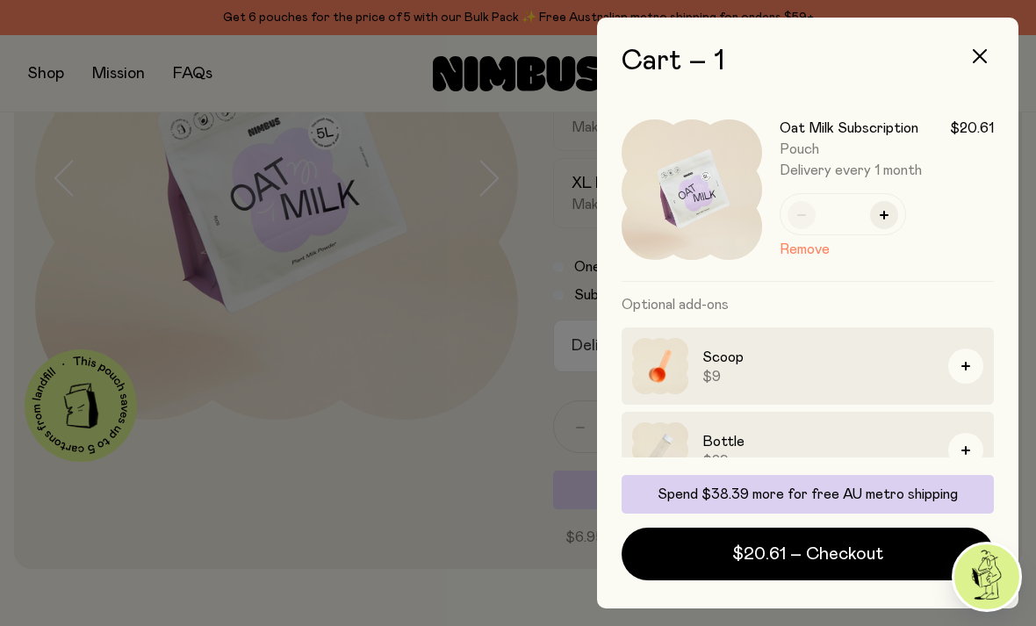
click at [284, 457] on div at bounding box center [518, 313] width 1036 height 626
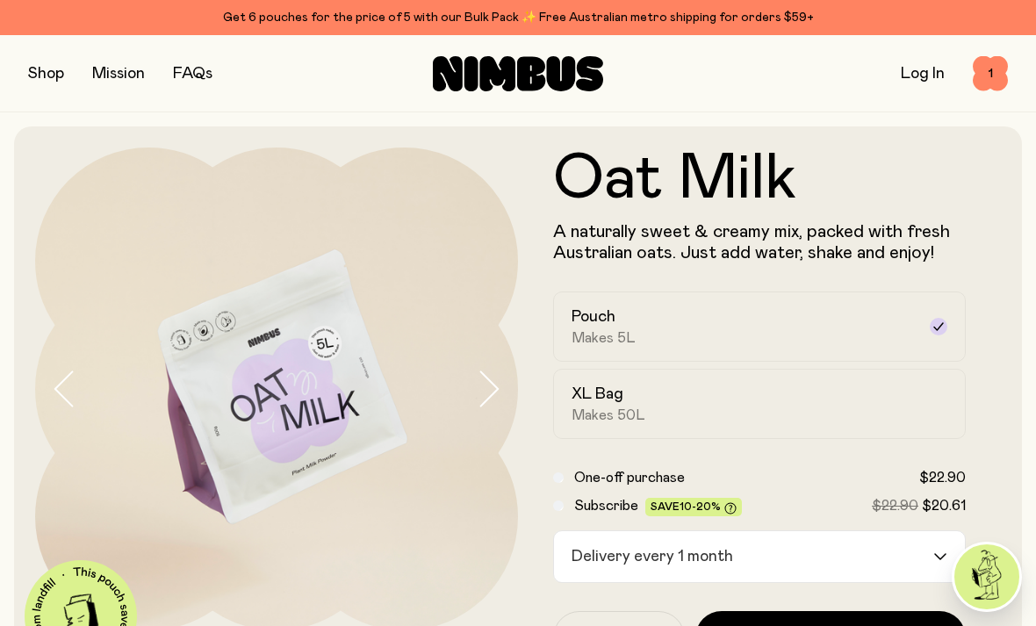
click at [996, 70] on span "1" at bounding box center [990, 73] width 35 height 35
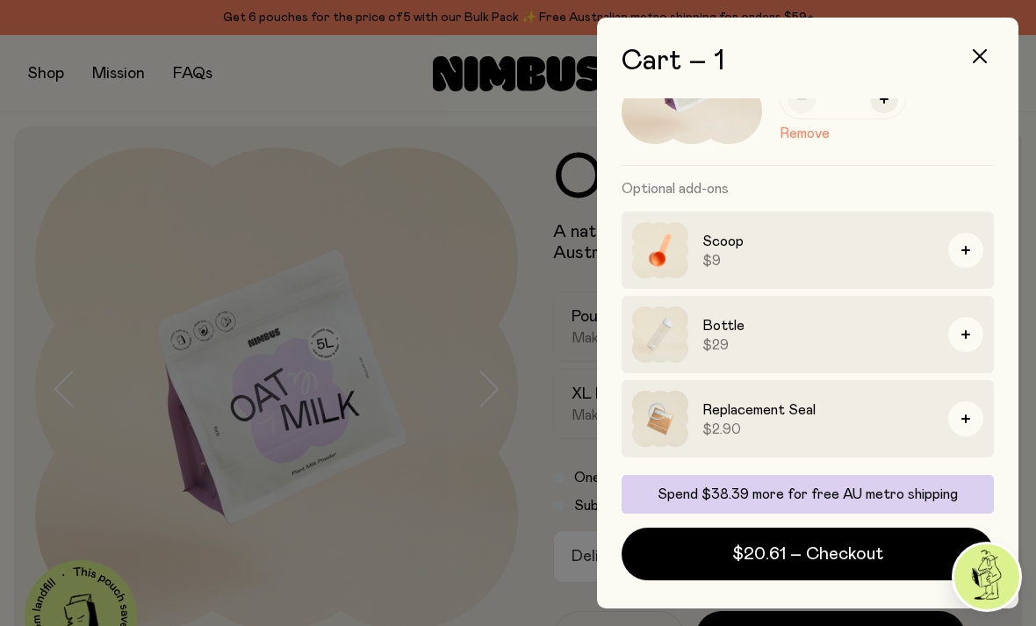
scroll to position [116, 0]
click at [271, 395] on div at bounding box center [518, 313] width 1036 height 626
